Goal: Transaction & Acquisition: Obtain resource

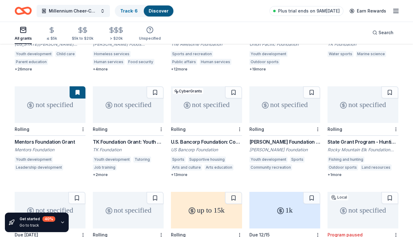
scroll to position [129, 0]
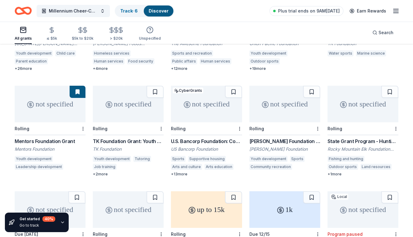
click at [40, 108] on div "not specified" at bounding box center [50, 104] width 71 height 37
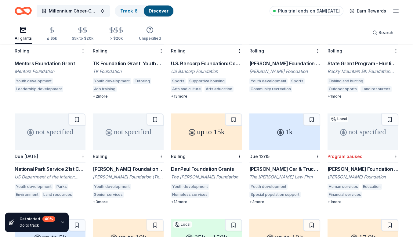
scroll to position [212, 0]
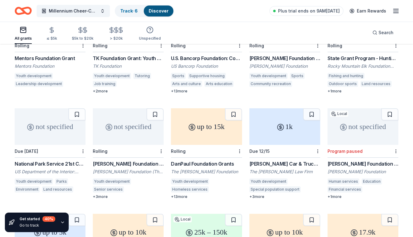
drag, startPoint x: 129, startPoint y: 134, endPoint x: 123, endPoint y: 128, distance: 8.8
click at [123, 128] on div "not specified" at bounding box center [128, 126] width 71 height 37
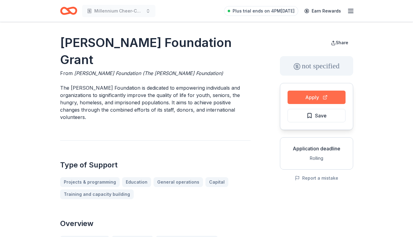
click at [307, 96] on button "Apply" at bounding box center [316, 97] width 58 height 13
click at [314, 95] on button "Apply" at bounding box center [316, 97] width 58 height 13
